Goal: Register for event/course

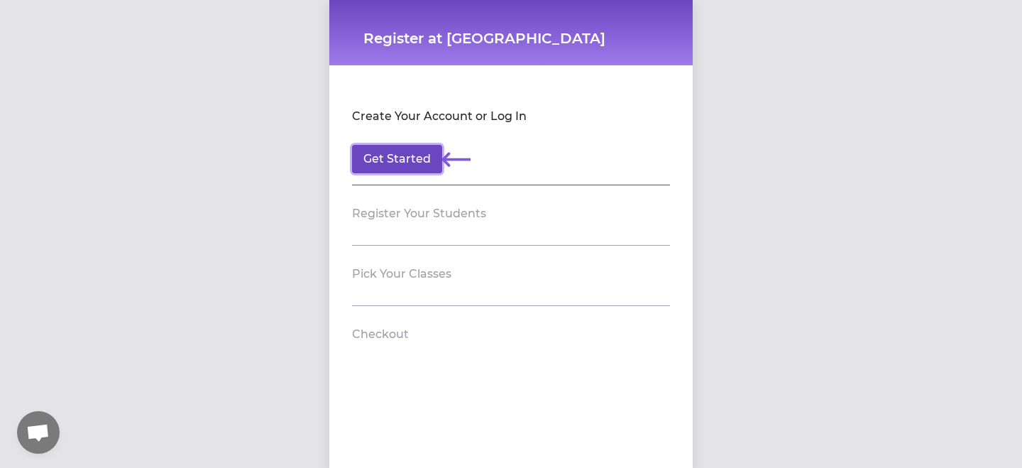
click at [418, 163] on button "Get Started" at bounding box center [397, 159] width 90 height 28
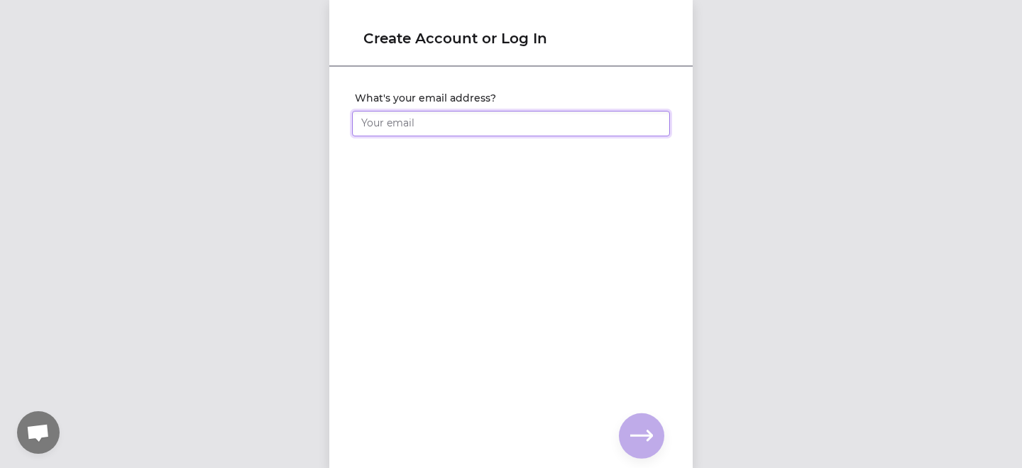
click at [419, 130] on input "What's your email address?" at bounding box center [511, 124] width 318 height 26
type input "barneyhannagan@icloud.com"
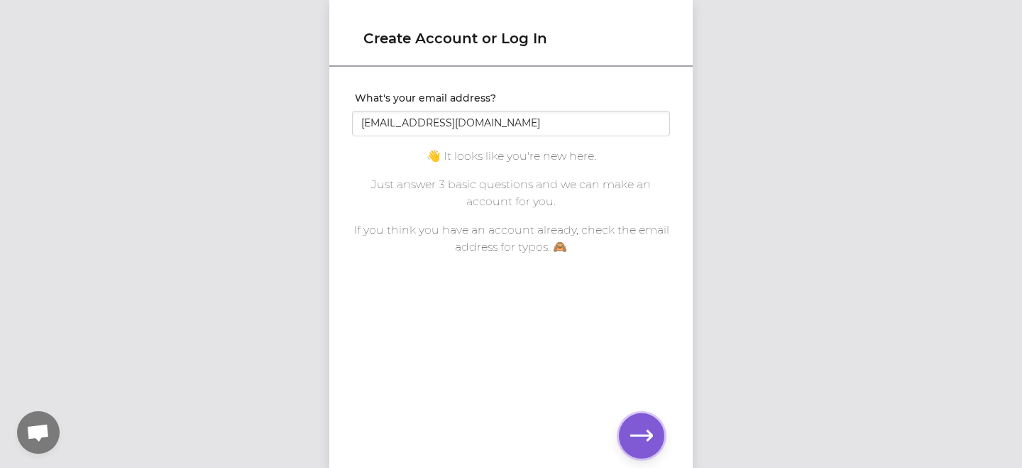
click at [649, 436] on icon "button" at bounding box center [641, 435] width 23 height 11
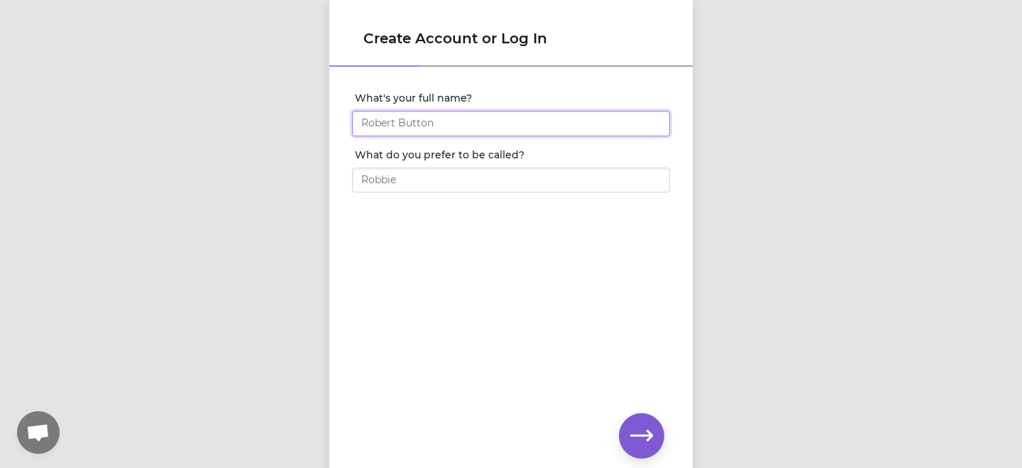
click at [401, 120] on input "What's your full name?" at bounding box center [511, 124] width 318 height 26
type input "Barney Hannagan"
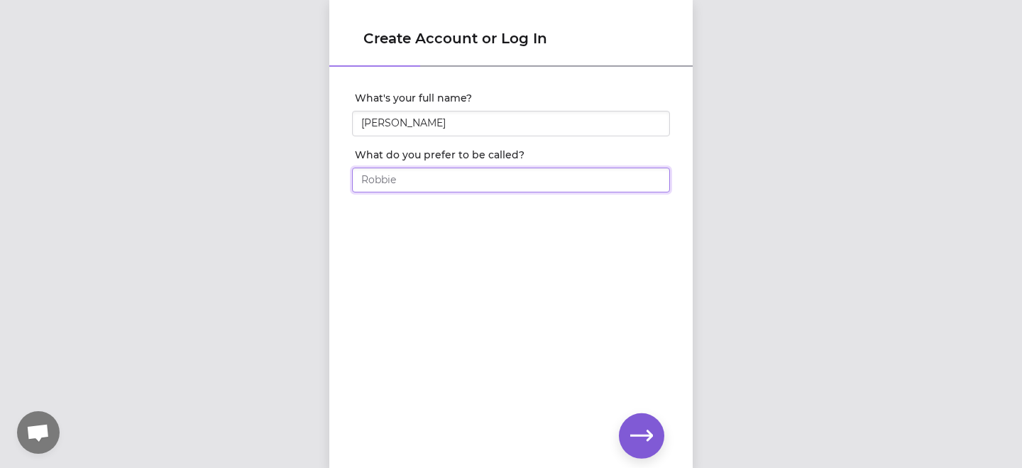
click at [428, 173] on input "What do you prefer to be called?" at bounding box center [511, 180] width 318 height 26
type input "barney"
click at [645, 432] on icon "button" at bounding box center [641, 435] width 23 height 23
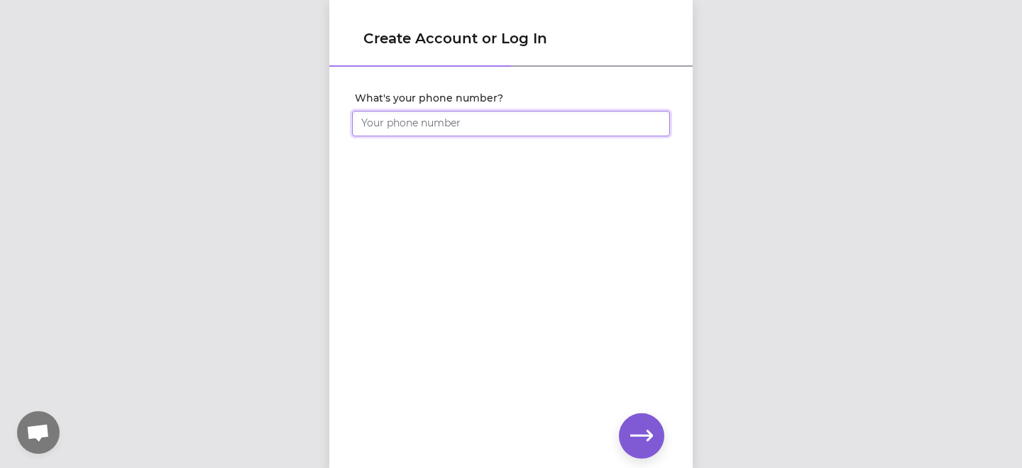
click at [473, 112] on input "What's your phone number?" at bounding box center [511, 124] width 318 height 26
type input "1 (503) 475-5266"
click at [642, 451] on button "button" at bounding box center [641, 435] width 45 height 45
click at [629, 430] on button "button" at bounding box center [641, 435] width 45 height 45
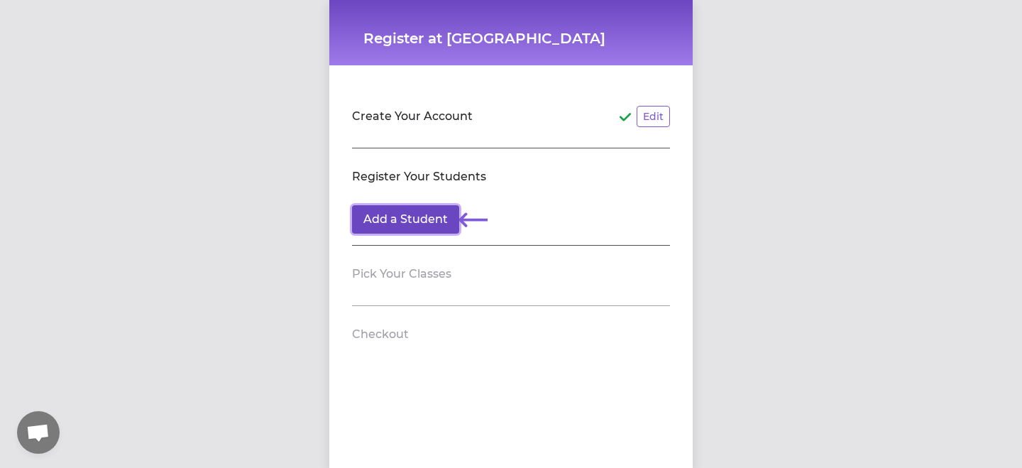
click at [433, 216] on button "Add a Student" at bounding box center [405, 219] width 107 height 28
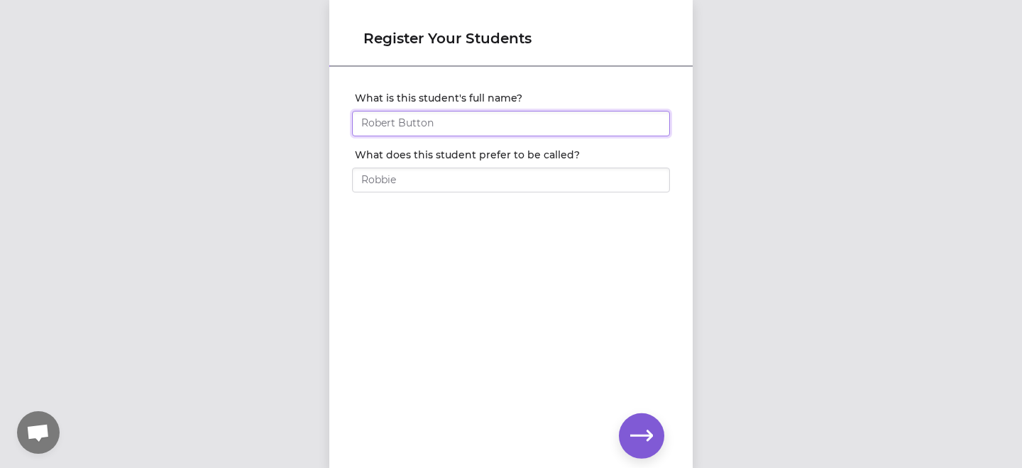
click at [409, 128] on input "What is this student's full name?" at bounding box center [511, 124] width 318 height 26
type input "Emmylou Hannagan"
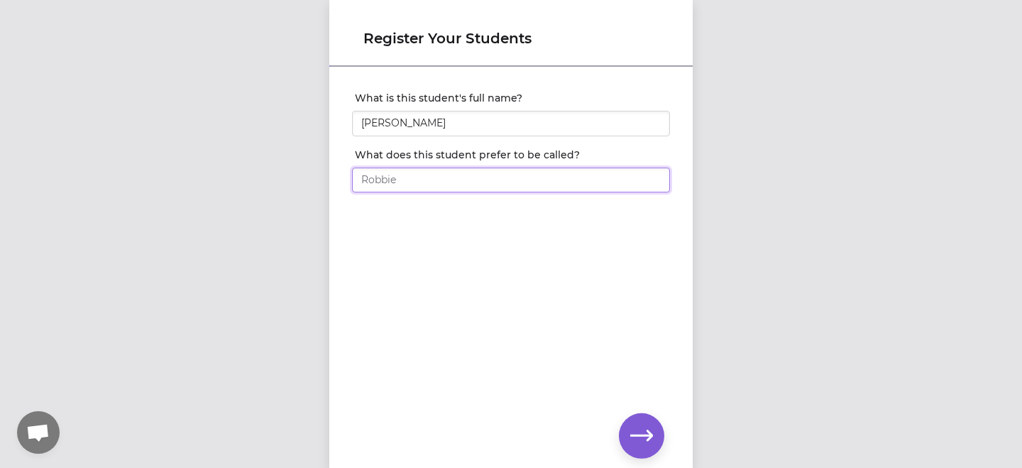
click at [457, 177] on input "What does this student prefer to be called?" at bounding box center [511, 180] width 318 height 26
type input "Emmylou"
click at [626, 432] on button "button" at bounding box center [641, 435] width 45 height 45
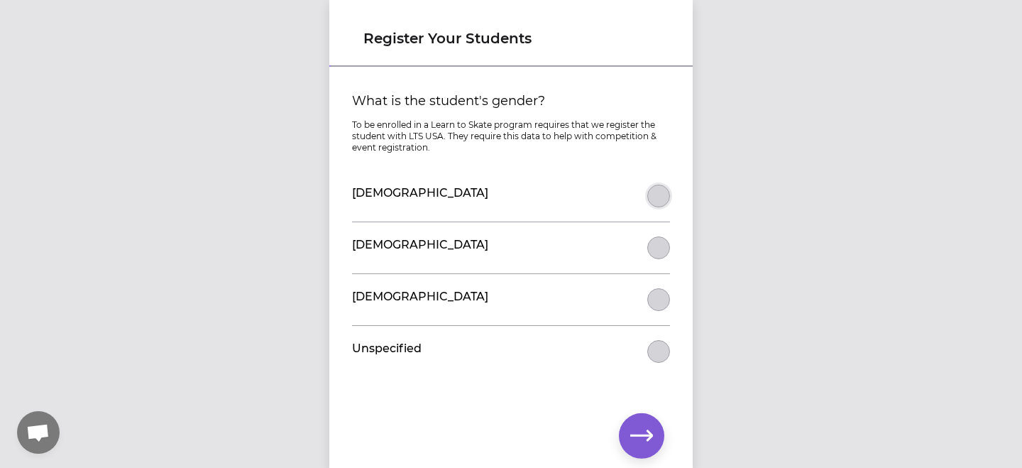
click at [658, 203] on button "What is the student's gender?" at bounding box center [658, 195] width 23 height 23
click at [626, 427] on button "button" at bounding box center [641, 435] width 45 height 45
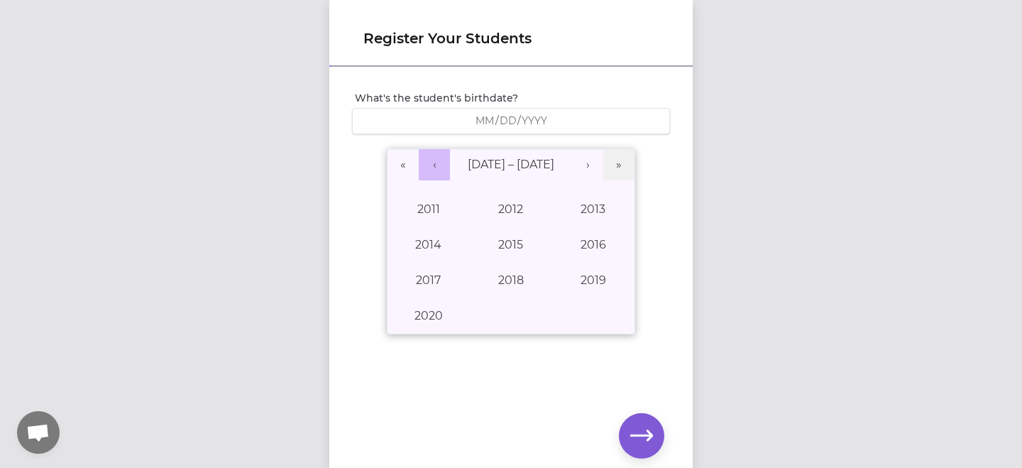
click at [439, 166] on button "‹" at bounding box center [434, 164] width 31 height 31
click at [592, 172] on button "›" at bounding box center [587, 164] width 31 height 31
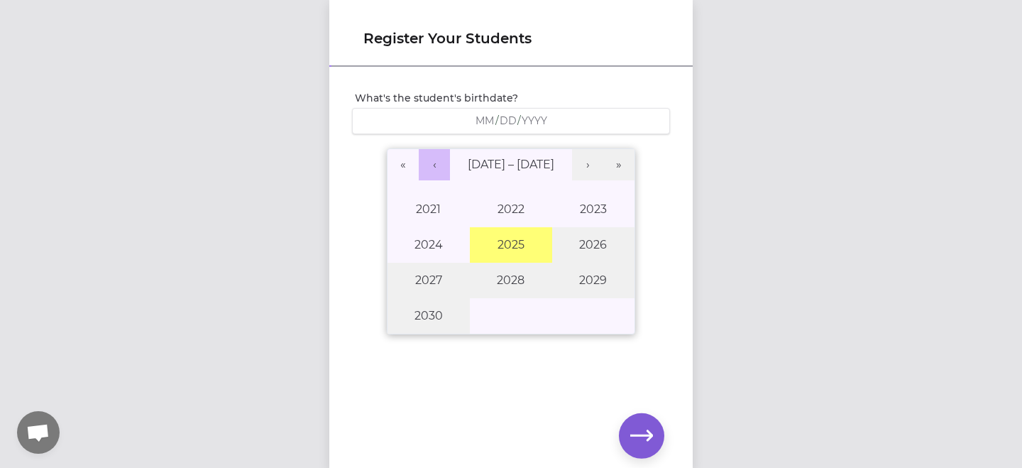
click at [441, 167] on button "‹" at bounding box center [434, 164] width 31 height 31
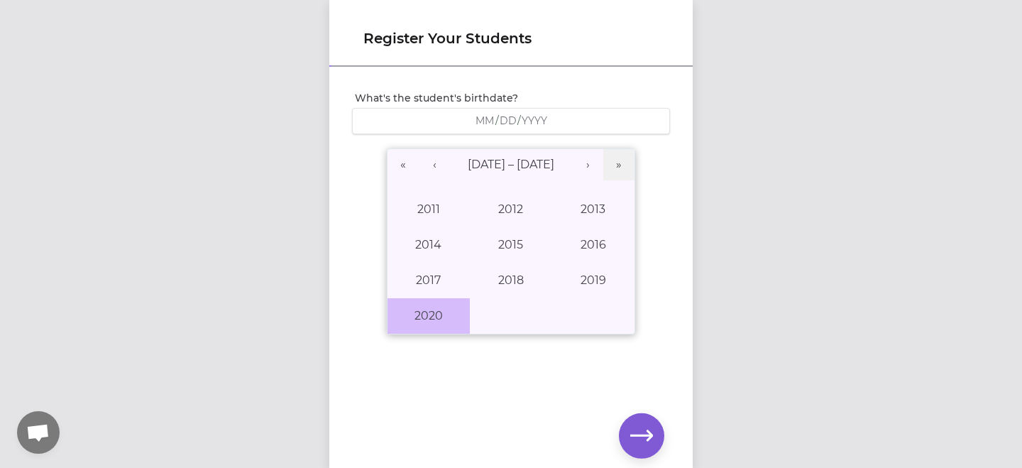
click at [427, 309] on button "2020" at bounding box center [428, 315] width 82 height 35
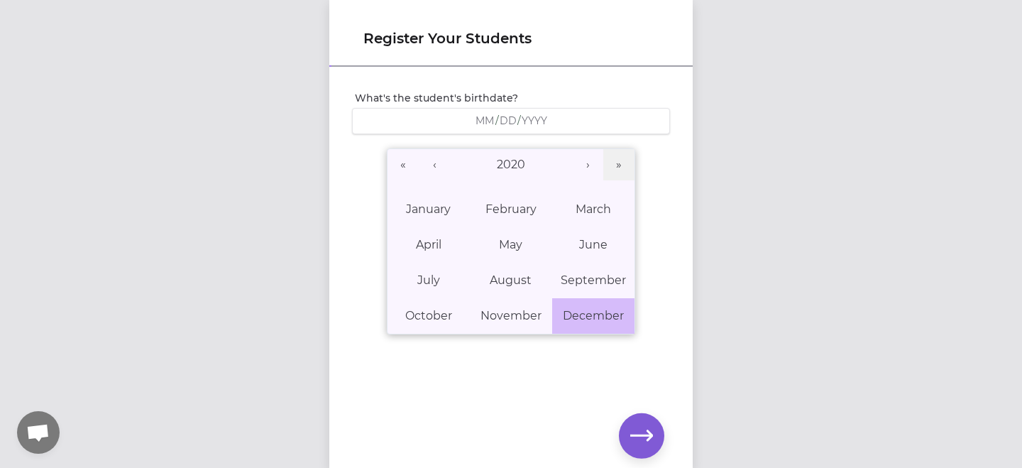
click at [592, 311] on abbr "December" at bounding box center [593, 315] width 61 height 13
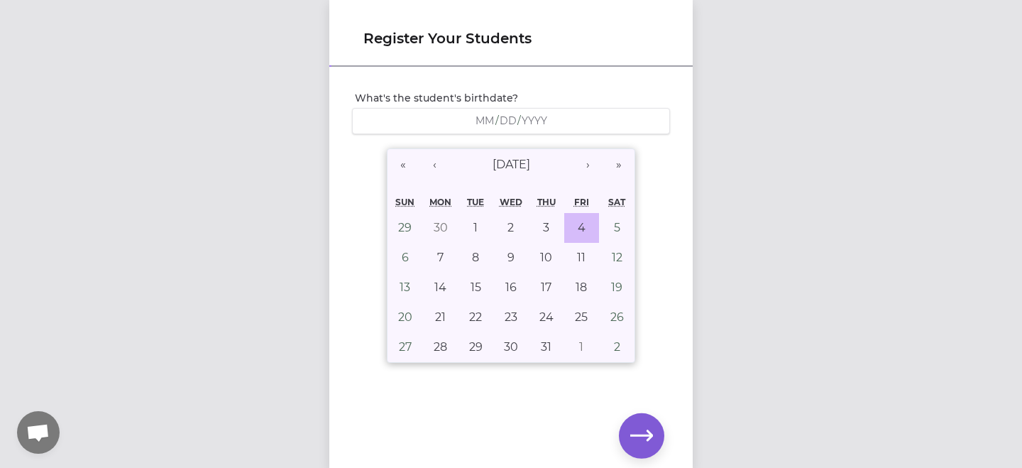
click at [585, 224] on button "4" at bounding box center [581, 228] width 35 height 30
type input "2020-12-04"
type input "12"
type input "4"
type input "2020"
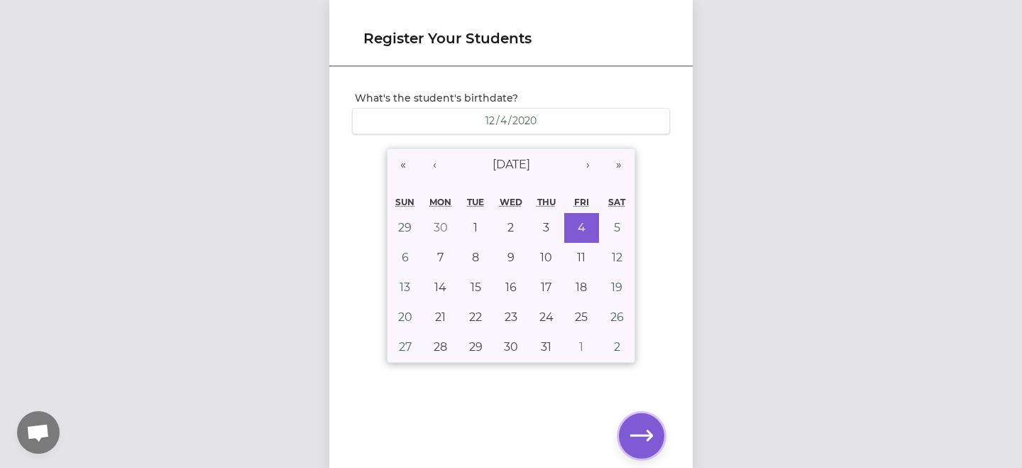
click at [645, 434] on icon "button" at bounding box center [641, 435] width 23 height 11
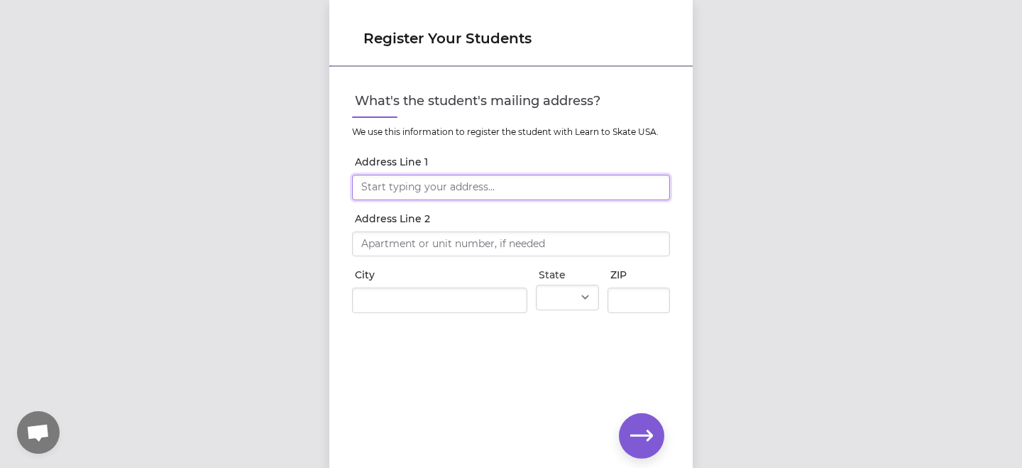
click at [433, 182] on input "Address Line 1" at bounding box center [511, 188] width 318 height 26
type input "141C Hawthorne Ct"
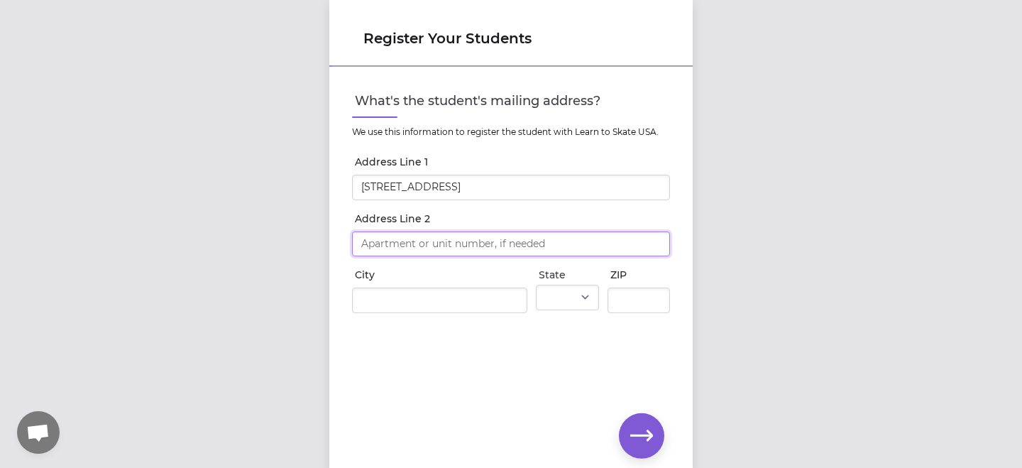
type input "141C Hawthorne Ct"
type input "Whitefish"
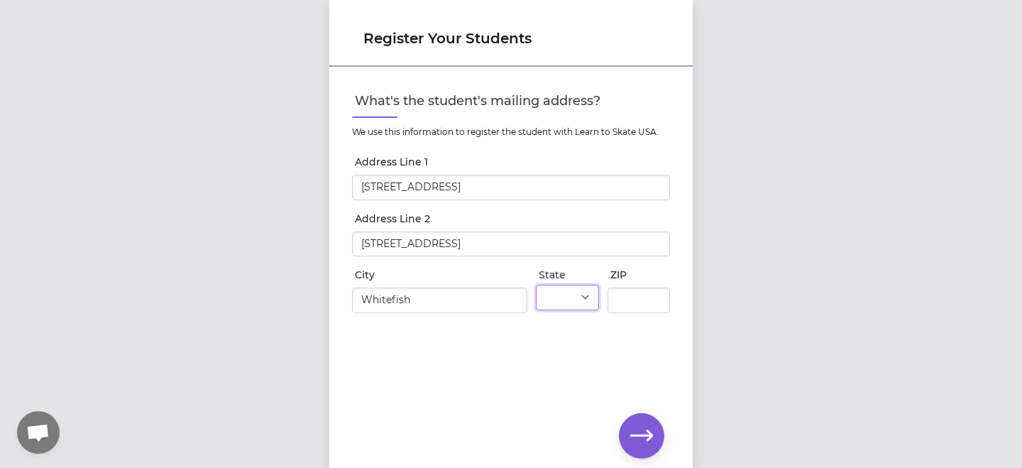
select select "MT"
type input "59937"
click at [639, 431] on icon "button" at bounding box center [641, 435] width 23 height 23
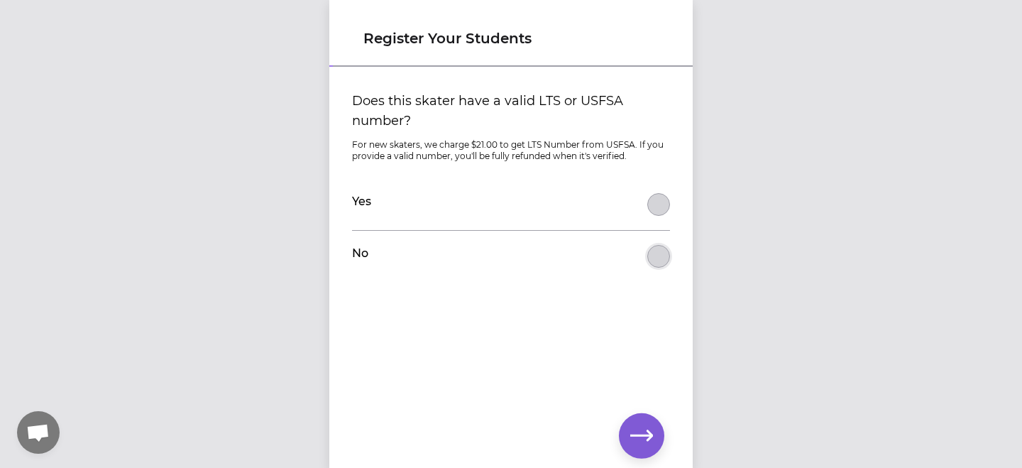
click at [661, 251] on button "Does this skater have a valid LTS or USFSA number?" at bounding box center [658, 256] width 23 height 23
click at [656, 434] on button "button" at bounding box center [641, 435] width 45 height 45
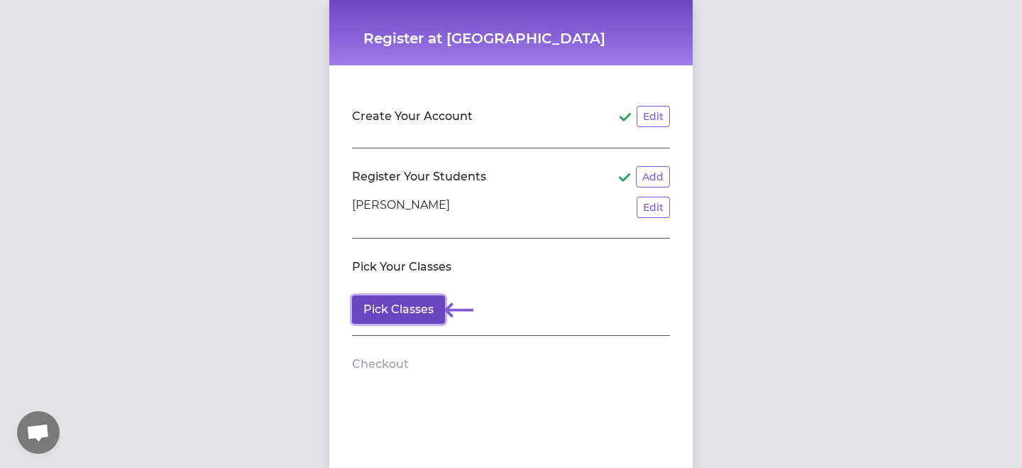
click at [429, 320] on button "Pick Classes" at bounding box center [398, 309] width 93 height 28
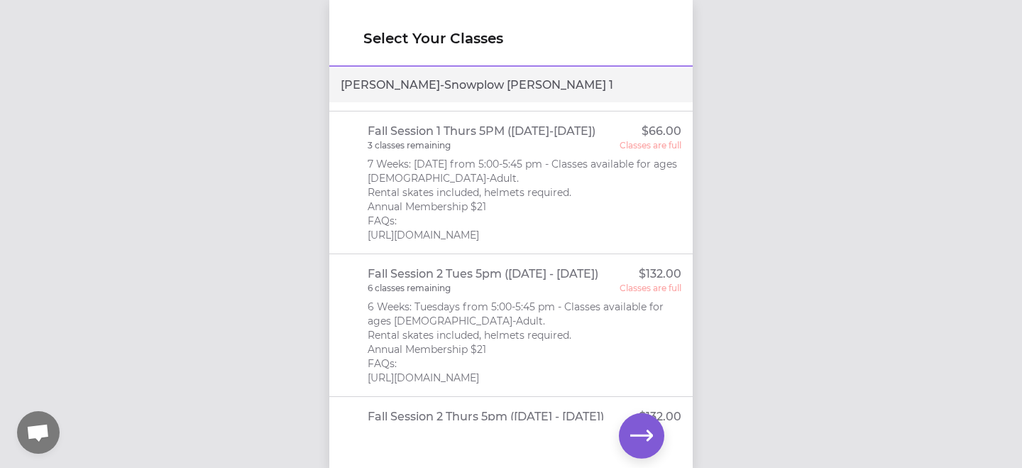
scroll to position [136, 0]
click at [407, 292] on p "6 classes remaining" at bounding box center [409, 285] width 83 height 11
click at [527, 356] on p "6 Weeks: Tuesdays from 5:00-5:45 pm - Classes available for ages 3-Adult. Renta…" at bounding box center [525, 339] width 314 height 85
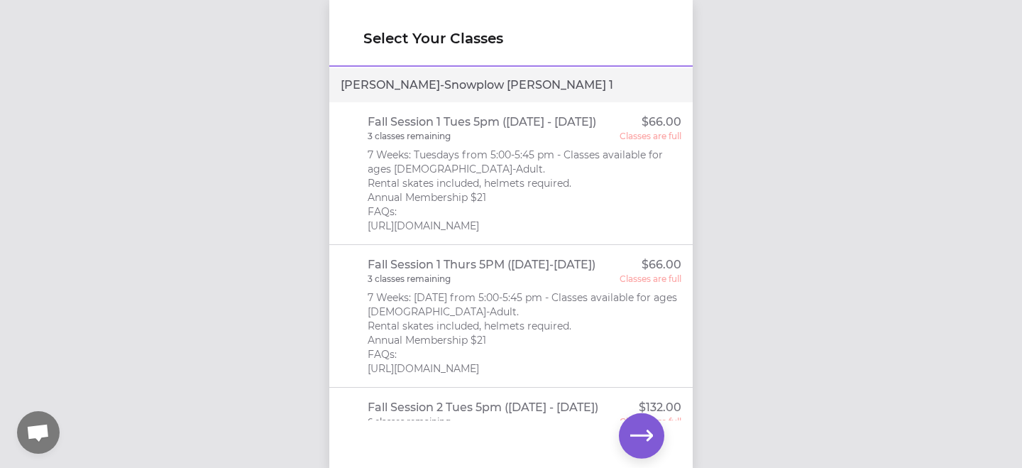
click at [539, 192] on p "7 Weeks: Tuesdays from 5:00-5:45 pm - Classes available for ages 3-Adult. Renta…" at bounding box center [525, 190] width 314 height 85
click at [538, 276] on div "3 classes remaining Classes are full" at bounding box center [525, 278] width 314 height 11
click at [387, 137] on p "3 classes remaining" at bounding box center [409, 136] width 83 height 11
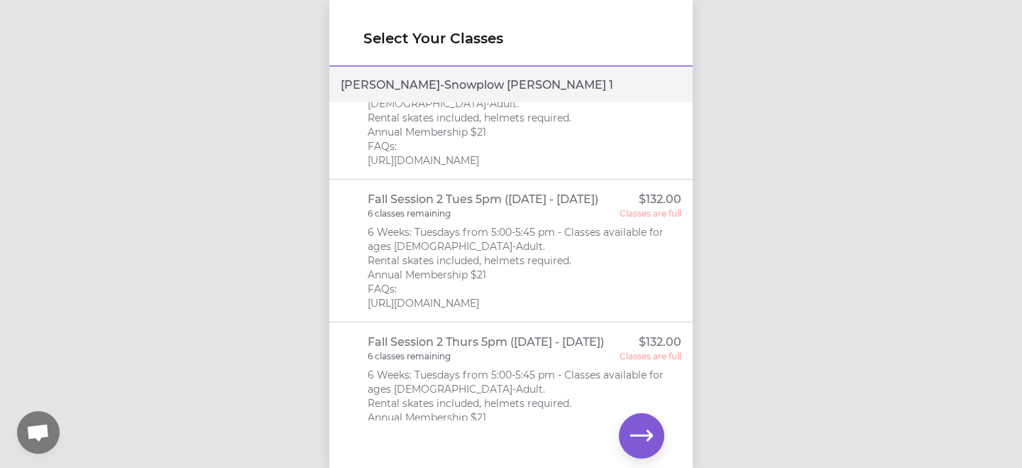
scroll to position [270, 0]
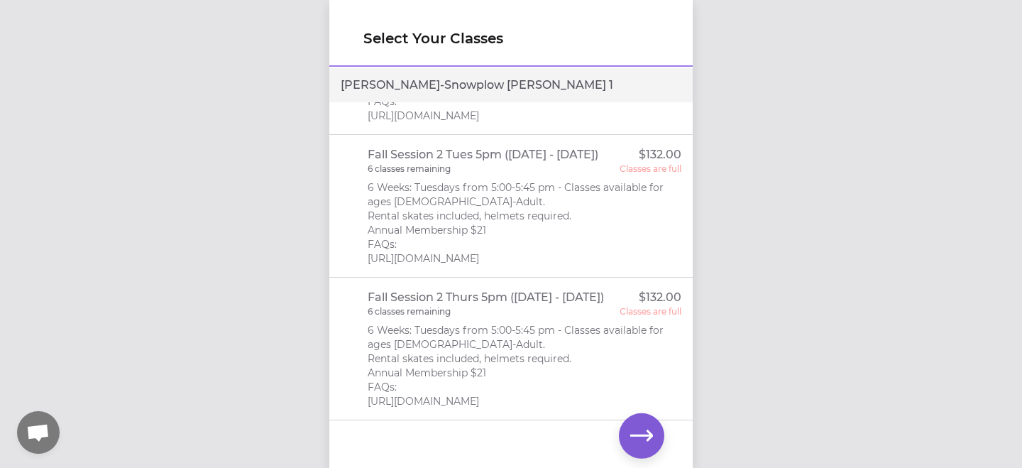
click at [473, 316] on div "6 classes remaining Classes are full" at bounding box center [525, 311] width 314 height 11
click at [648, 434] on icon "button" at bounding box center [641, 435] width 23 height 11
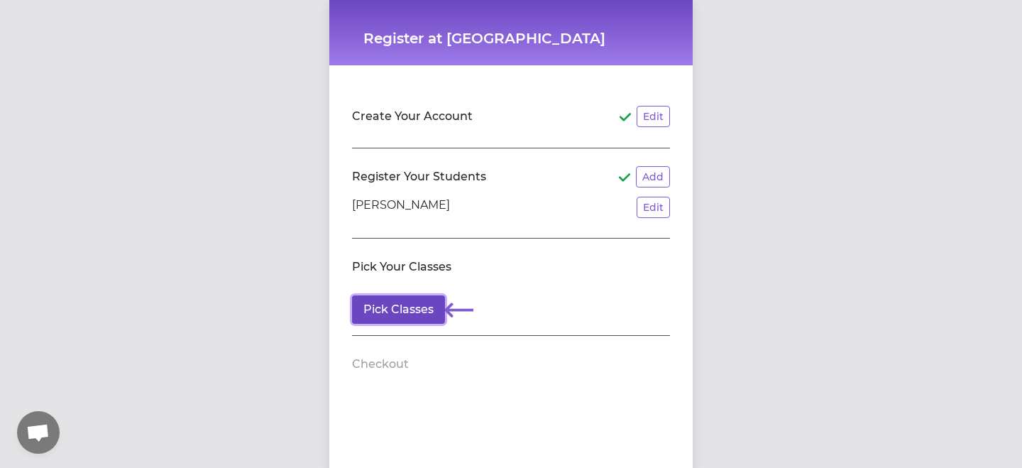
click at [394, 305] on button "Pick Classes" at bounding box center [398, 309] width 93 height 28
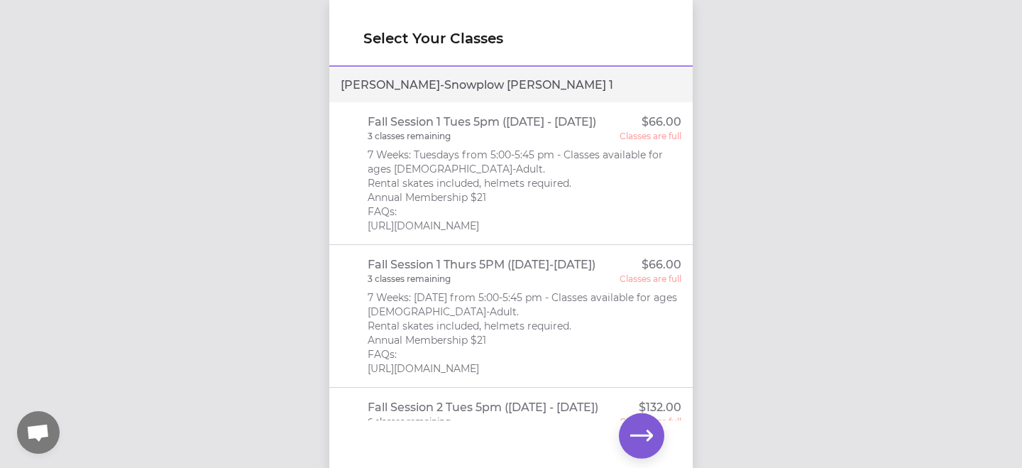
scroll to position [270, 0]
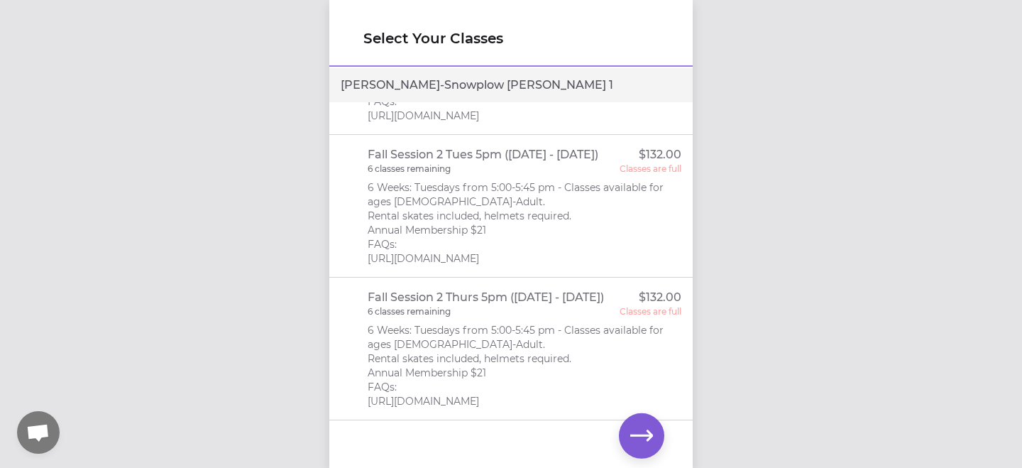
click at [531, 336] on p "6 Weeks: Tuesdays from 5:00-5:45 pm - Classes available for ages 3-Adult. Renta…" at bounding box center [525, 365] width 314 height 85
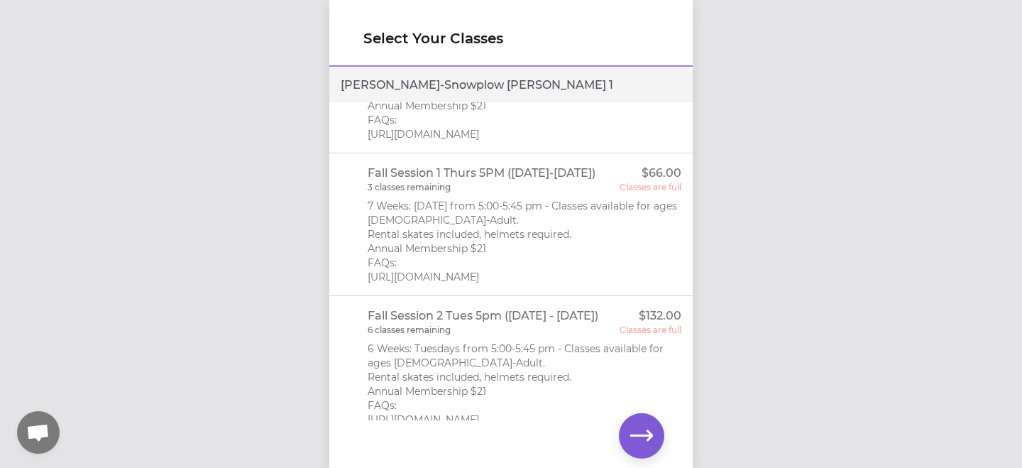
scroll to position [0, 0]
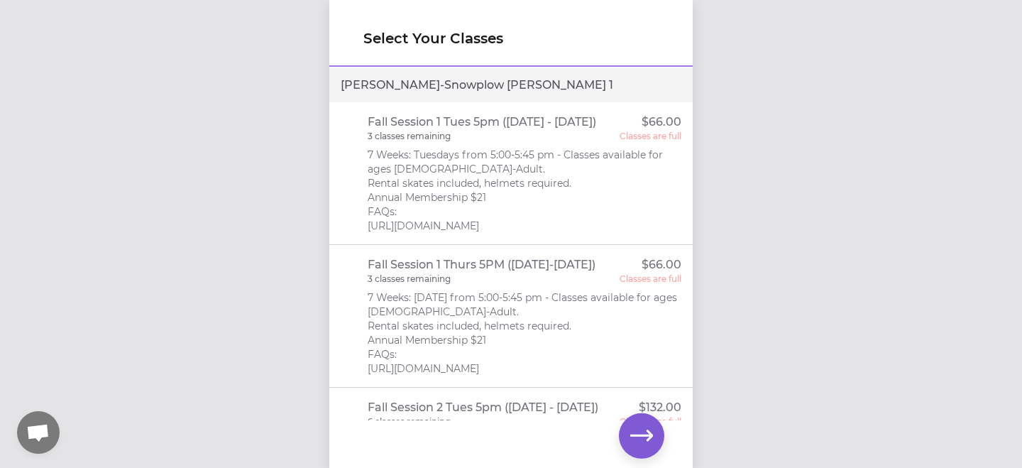
click at [505, 205] on p "7 Weeks: Tuesdays from 5:00-5:45 pm - Classes available for ages 3-Adult. Renta…" at bounding box center [525, 190] width 314 height 85
